Goal: Information Seeking & Learning: Find specific page/section

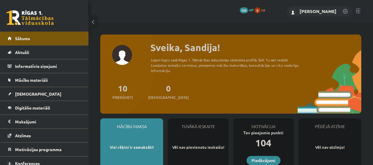
click at [325, 9] on link "[PERSON_NAME]" at bounding box center [317, 11] width 37 height 6
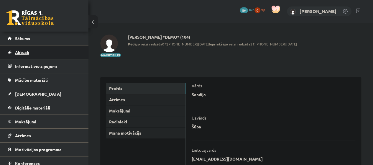
click at [17, 53] on span "Aktuāli" at bounding box center [22, 51] width 14 height 5
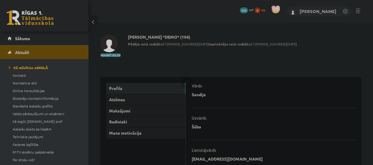
click at [31, 67] on div at bounding box center [186, 82] width 373 height 165
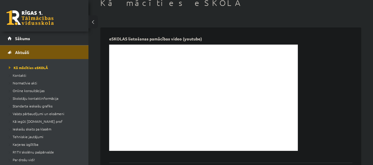
scroll to position [35, 0]
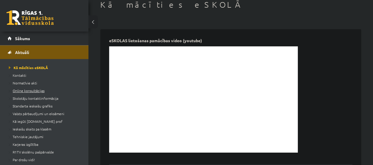
click at [31, 90] on span "Online konsultācijas" at bounding box center [27, 90] width 36 height 5
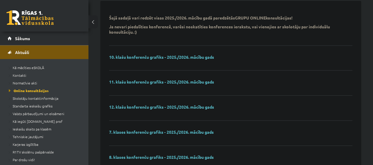
scroll to position [64, 0]
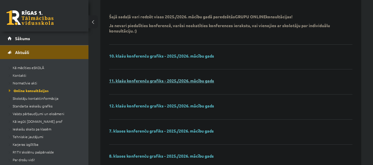
click at [153, 78] on link "11. klašu konferenču grafiks - 2025./2026. mācību gads" at bounding box center [161, 80] width 105 height 5
click at [138, 55] on link "10. klašu konferenču grafiks - 2025./2026. mācību gads" at bounding box center [161, 55] width 105 height 5
click at [29, 39] on span "Sākums" at bounding box center [22, 38] width 15 height 5
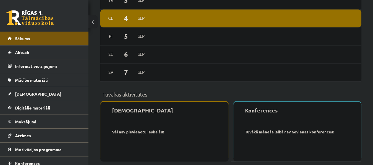
scroll to position [401, 0]
